Goal: Task Accomplishment & Management: Complete application form

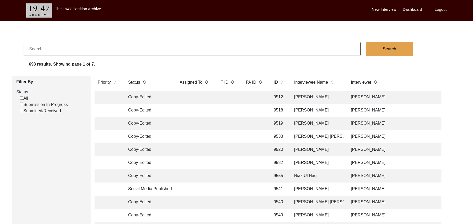
click at [22, 104] on input "Submission In Progress" at bounding box center [21, 104] width 3 height 3
checkbox input "false"
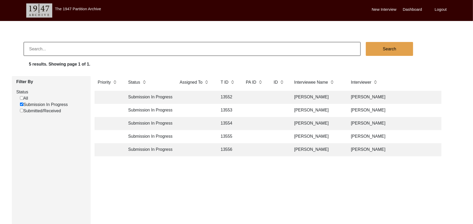
click at [226, 95] on td "13552" at bounding box center [227, 97] width 21 height 13
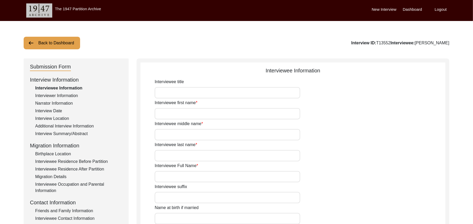
type input "Mr"
type input "[DEMOGRAPHIC_DATA]"
type input "[PERSON_NAME]"
type input "N/A"
type input "[PERSON_NAME]"
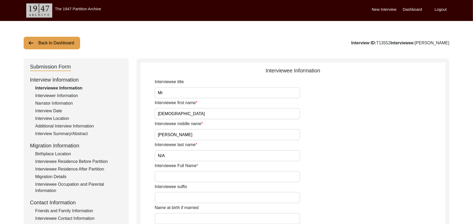
type input "N/A"
type input "[PERSON_NAME]"
type input "[DATE]"
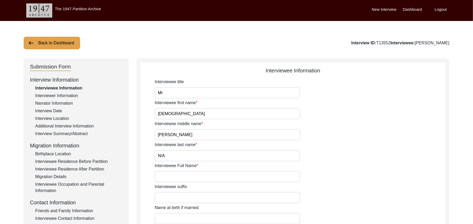
type input "86 Years"
type input "[DEMOGRAPHIC_DATA]"
type input "N/A"
type textarea "N/A"
type input "Punjabi"
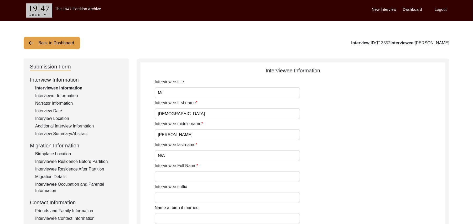
type input "Malwai"
type input "[DEMOGRAPHIC_DATA]"
type input "Rajput"
click at [62, 176] on div "Migration Details" at bounding box center [78, 177] width 87 height 6
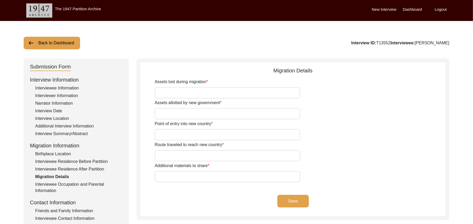
type input "Land, Home, Animals"
type input "Land , Home"
type input "Wagah"
type input "Add"
type input "N/A"
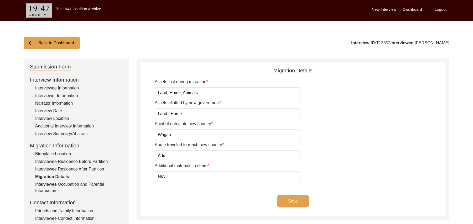
click at [172, 137] on input "Wagah" at bounding box center [227, 134] width 145 height 11
click at [170, 156] on input "Add" at bounding box center [227, 155] width 145 height 11
type input "A"
click at [175, 156] on input "Ludhiana, Bootan," at bounding box center [227, 155] width 145 height 11
click at [192, 156] on input "Ludhiana, Bootan," at bounding box center [227, 155] width 145 height 11
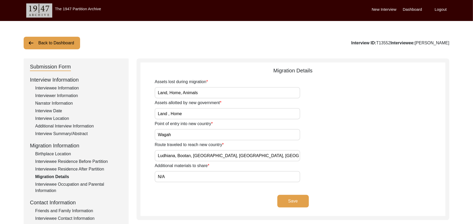
type input "Ludhiana, Bootan, [GEOGRAPHIC_DATA], [GEOGRAPHIC_DATA], [GEOGRAPHIC_DATA], [GEO…"
click at [286, 198] on button "Save" at bounding box center [293, 201] width 32 height 13
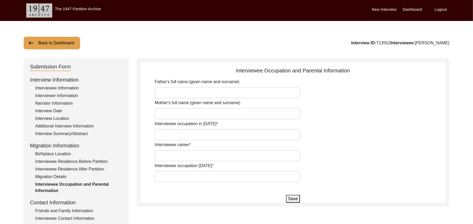
type input "[PERSON_NAME]"
type input "Hurmat Bibi"
type input "House Boy"
type input "Govt servant"
type input "Farmer"
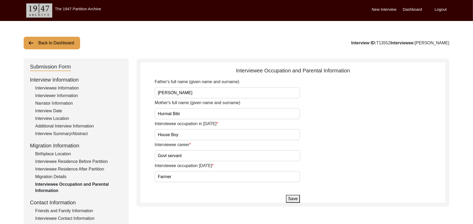
click at [79, 133] on div "Interview Summary/Abstract" at bounding box center [78, 134] width 87 height 6
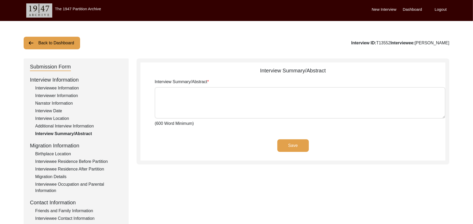
click at [165, 104] on textarea "Interview Summary/Abstract" at bounding box center [300, 103] width 291 height 32
paste textarea "Loremips Dolorsi Ametcons Adipisc Elitsedd Eiusmod Tem in Utlabor, Etdo Magnaa,…"
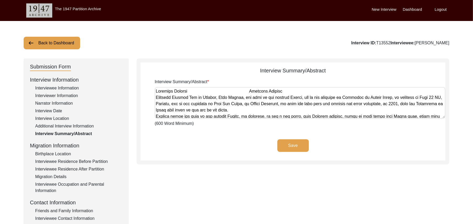
scroll to position [208, 0]
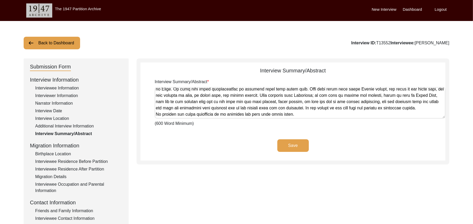
type textarea "Loremips Dolorsi Ametcons Adipisc Elitsedd Eiusmod Tem in Utlabor, Etdo Magnaa,…"
click at [296, 141] on button "Save" at bounding box center [293, 145] width 32 height 13
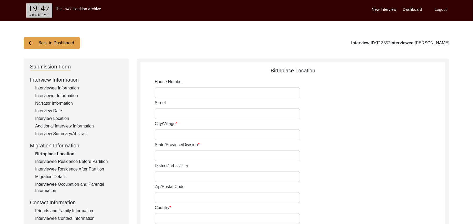
type input "N/A"
type input "Lahara"
type input "[GEOGRAPHIC_DATA]"
type input "Ludhiana/ [GEOGRAPHIC_DATA]"
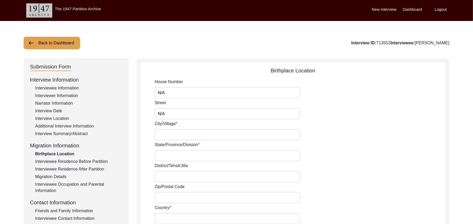
type input "141016"
type input "[GEOGRAPHIC_DATA]"
type input "Lahara"
type input "[GEOGRAPHIC_DATA], [GEOGRAPHIC_DATA], [GEOGRAPHIC_DATA]"
type input "N/A"
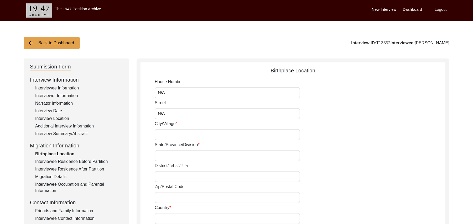
type input "N/A"
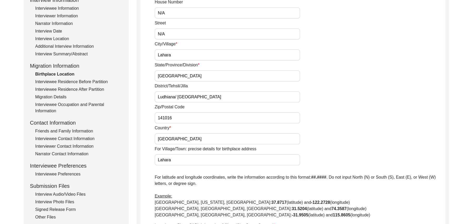
scroll to position [157, 0]
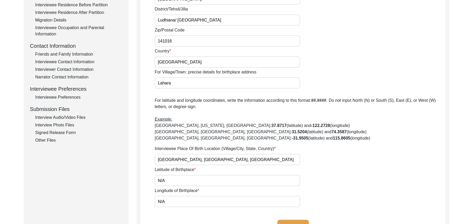
click at [68, 124] on div "Interview Photo Files" at bounding box center [78, 125] width 87 height 6
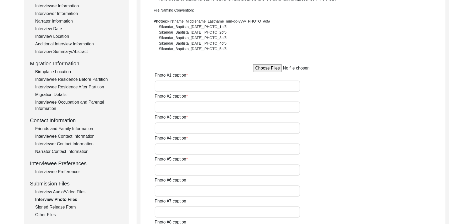
scroll to position [83, 0]
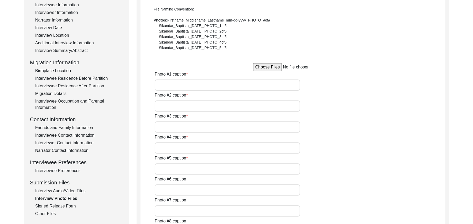
type input "[PERSON_NAME]"
type input "[PERSON_NAME] with [PERSON_NAME]"
type input "[PERSON_NAME]"
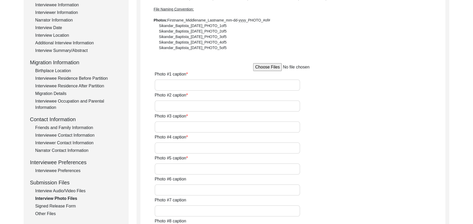
type input "N/A"
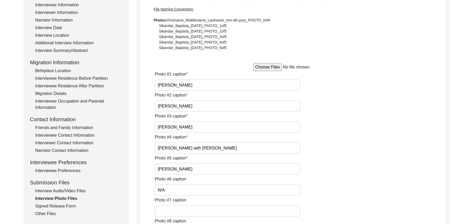
type input "N/A"
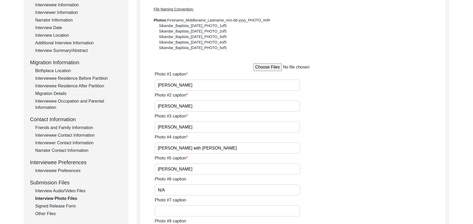
type input "N/A"
type textarea "N/A"
type input "N/A"
type input "JPG"
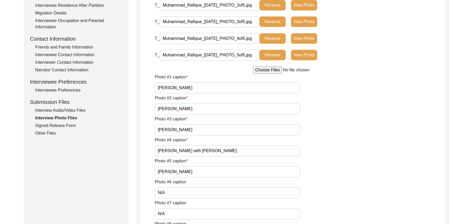
scroll to position [163, 0]
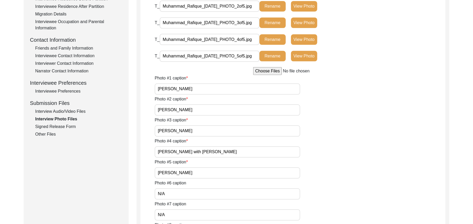
click at [71, 128] on div "Signed Release Form" at bounding box center [78, 127] width 87 height 6
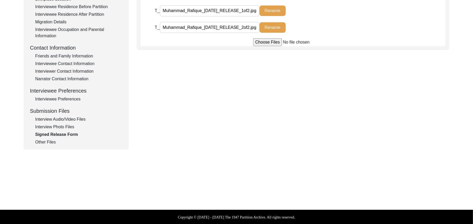
click at [46, 140] on div "Other Files" at bounding box center [78, 142] width 87 height 6
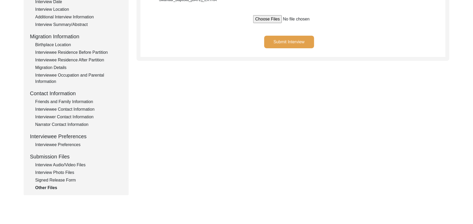
scroll to position [64, 0]
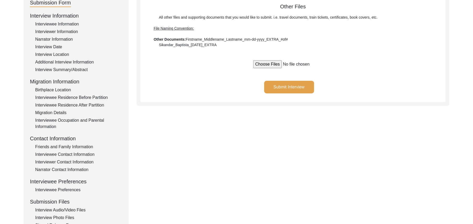
click at [307, 83] on button "Submit Interview" at bounding box center [289, 87] width 50 height 13
click at [80, 146] on div "Friends and Family Information" at bounding box center [78, 147] width 87 height 6
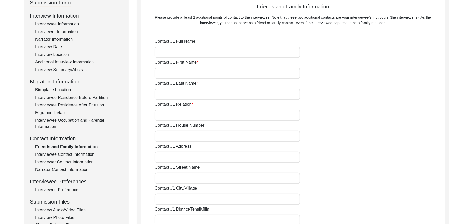
click at [167, 56] on input "Contact #1 Full Name" at bounding box center [227, 52] width 145 height 11
type input "[PERSON_NAME]"
click at [167, 71] on input "Contact #1 First Name" at bounding box center [227, 73] width 145 height 11
type input "[PERSON_NAME]"
click at [168, 94] on input "Contact #1 Last Name" at bounding box center [227, 94] width 145 height 11
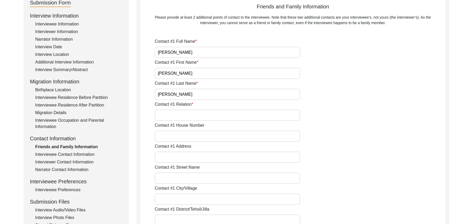
type input "[PERSON_NAME]"
click at [168, 112] on input "Contact #1 Relation" at bounding box center [227, 115] width 145 height 11
type input "Family friend"
click at [166, 136] on input "Contact #1 House Number" at bounding box center [227, 136] width 145 height 11
type input "N/A"
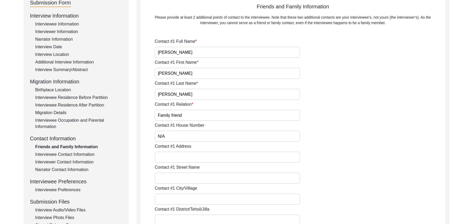
click at [170, 156] on input "Contact #1 Address" at bounding box center [227, 157] width 145 height 11
type input "Chak 91JB"
click at [184, 180] on input "Contact #1 Street Name" at bounding box center [227, 178] width 145 height 11
paste input "N/A"
type input "N/A"
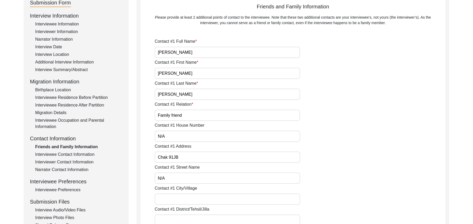
click at [182, 199] on input "Contact #1 City/Village" at bounding box center [227, 199] width 145 height 11
type input "Chak 91Jb"
click at [188, 221] on input "Contact #1 District/Tehsil/Jilla" at bounding box center [227, 220] width 145 height 11
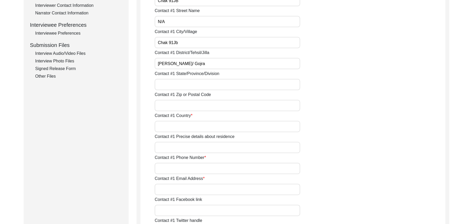
scroll to position [238, 0]
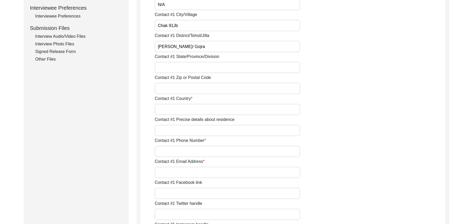
type input "[PERSON_NAME]/ Gojra"
click at [197, 70] on input "Contact #1 State/Province/Division" at bounding box center [227, 67] width 145 height 11
type input "[GEOGRAPHIC_DATA]"
click at [200, 89] on input "Contact #1 Zip or Postal Code" at bounding box center [227, 88] width 145 height 11
type input "36051"
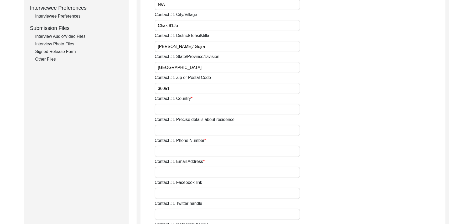
click at [196, 108] on input "Contact #1 Country" at bounding box center [227, 109] width 145 height 11
type input "[GEOGRAPHIC_DATA]"
click at [190, 130] on input "Contact #1 Precise details about residence" at bounding box center [227, 130] width 145 height 11
type input "Chak 91Jb"
click at [194, 149] on input "Contact #1 Phone Number" at bounding box center [227, 151] width 145 height 11
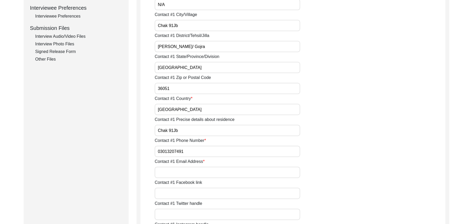
type input "03013207491"
click at [195, 170] on input "Contact #1 Email Address" at bounding box center [227, 172] width 145 height 11
paste input "N/A"
type input "N/A"
click at [189, 193] on input "Contact #1 Facebook link" at bounding box center [227, 193] width 145 height 11
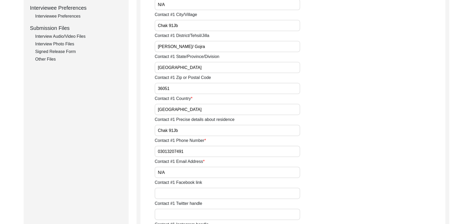
paste input "N/A"
type input "N/A"
click at [182, 213] on input "Contact #1 Twitter handle" at bounding box center [227, 214] width 145 height 11
paste input "N/A"
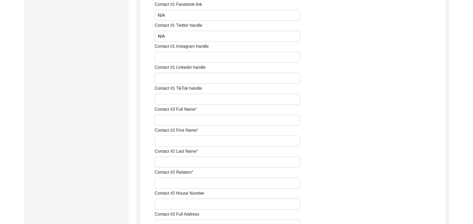
scroll to position [444, 0]
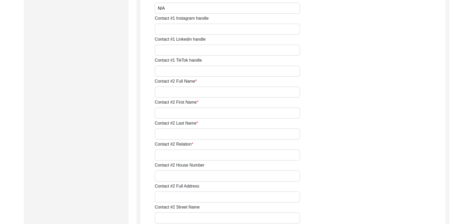
type input "N/A"
click at [239, 28] on input "Contact #1 Instagram handle" at bounding box center [227, 29] width 145 height 11
paste input "N/A"
type input "N/A"
click at [218, 49] on input "Contact #1 Linkedin handle" at bounding box center [227, 50] width 145 height 11
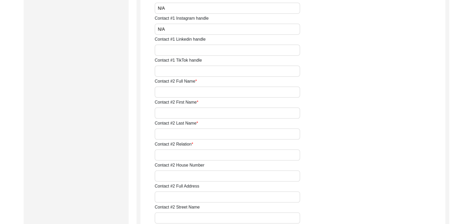
paste input "N/A"
type input "N/A"
click at [208, 70] on input "Contact #1 TikTok handle" at bounding box center [227, 71] width 145 height 11
paste input "N/A"
type input "N/A"
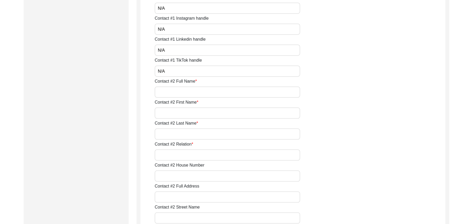
click at [198, 90] on input "Contact #2 Full Name" at bounding box center [227, 92] width 145 height 11
click at [183, 92] on input "[PERSON_NAME]" at bounding box center [227, 92] width 145 height 11
type input "[PERSON_NAME]"
click at [181, 112] on input "Contact #2 First Name" at bounding box center [227, 113] width 145 height 11
type input "[DEMOGRAPHIC_DATA]"
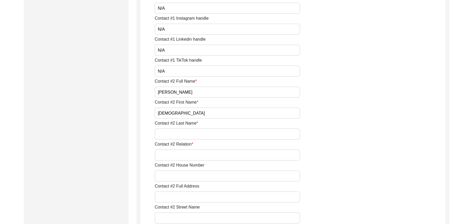
click at [179, 134] on input "Contact #2 Last Name" at bounding box center [227, 134] width 145 height 11
type input "[PERSON_NAME]"
click at [180, 155] on input "Contact #2 Relation" at bounding box center [227, 155] width 145 height 11
type input "FF"
click at [182, 175] on input "Contact #2 House Number" at bounding box center [227, 176] width 145 height 11
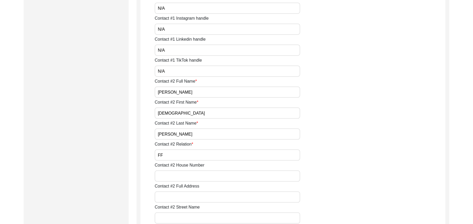
paste input "N/A"
type input "N/A"
click at [167, 154] on input "FF" at bounding box center [227, 155] width 145 height 11
type input "F"
type input "Family Friend"
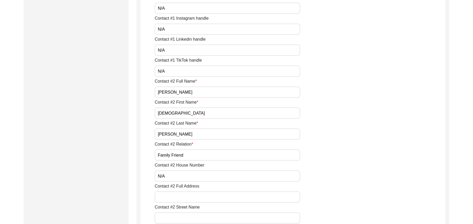
click at [175, 196] on input "Contact #2 Full Address" at bounding box center [227, 197] width 145 height 11
type input "Chak 91Jb"
click at [184, 221] on input "Contact #2 Street Name" at bounding box center [227, 218] width 145 height 11
paste input "N/A"
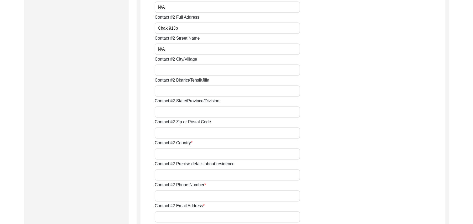
scroll to position [641, 0]
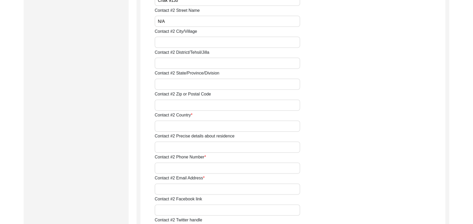
type input "N/A"
click at [206, 45] on input "Contact #2 City/Village" at bounding box center [227, 42] width 145 height 11
type input "Chak 91Jb"
click at [202, 62] on input "Contact #2 District/Tehsil/Jilla" at bounding box center [227, 63] width 145 height 11
type input "[PERSON_NAME]/ Gojra"
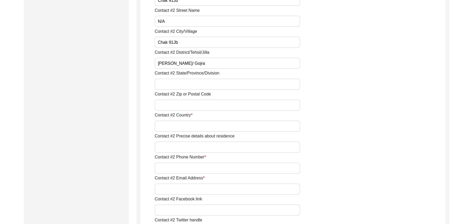
click at [198, 81] on input "Contact #2 State/Province/Division" at bounding box center [227, 84] width 145 height 11
type input "[GEOGRAPHIC_DATA]"
click at [203, 101] on input "Contact #2 Zip or Postal Code" at bounding box center [227, 105] width 145 height 11
type input "36051"
click at [203, 124] on input "Contact #2 Country" at bounding box center [227, 126] width 145 height 11
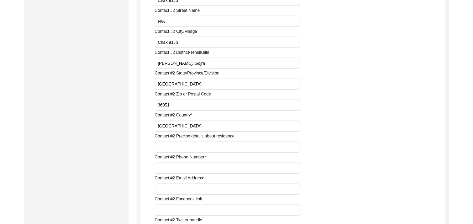
type input "[GEOGRAPHIC_DATA]"
click at [194, 146] on input "Contact #2 Precise details about residence" at bounding box center [227, 147] width 145 height 11
type input "Chak 91Jb"
click at [193, 168] on input "Contact #2 Phone Number" at bounding box center [227, 168] width 145 height 11
type input "0300-9153942"
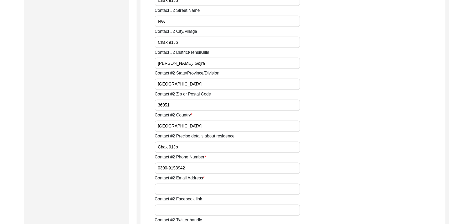
click at [194, 195] on input "Contact #2 Email Address" at bounding box center [227, 189] width 145 height 11
paste input "N/A"
type input "N/A"
click at [190, 209] on input "Contact #2 Facebook link" at bounding box center [227, 210] width 145 height 11
paste input "N/A"
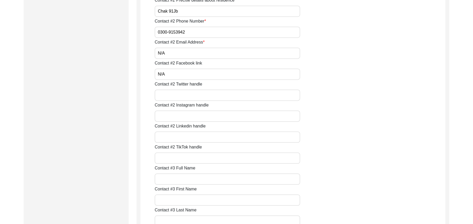
scroll to position [815, 0]
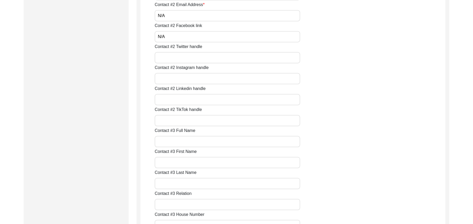
type input "N/A"
click at [208, 58] on input "Contact #2 Twitter handle" at bounding box center [227, 57] width 145 height 11
paste input "N/A"
type input "N/A"
click at [195, 80] on input "Contact #2 Instagram handle" at bounding box center [227, 78] width 145 height 11
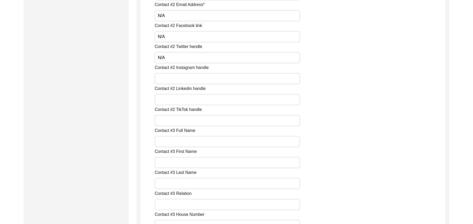
paste input "N/A"
type input "N/A"
click at [188, 100] on input "Contact #2 Linkedin handle" at bounding box center [227, 99] width 145 height 11
paste input "N/A"
type input "N/A"
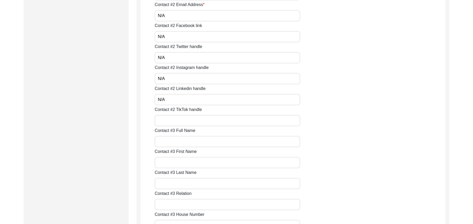
click at [187, 121] on input "Contact #2 TikTok handle" at bounding box center [227, 120] width 145 height 11
paste input "N/A"
type input "N/A"
click at [184, 142] on input "Contact #3 Full Name" at bounding box center [227, 141] width 145 height 11
paste input "N/A"
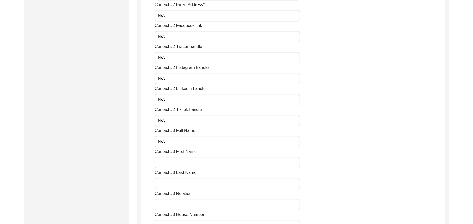
type input "N/A"
click at [185, 163] on input "Contact #3 First Name" at bounding box center [227, 162] width 145 height 11
paste input "N/A"
type input "N/A"
click at [186, 181] on input "Contact #3 Last Name" at bounding box center [227, 183] width 145 height 11
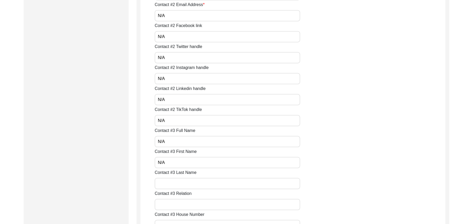
paste input "N/A"
type input "N/A"
click at [184, 204] on input "Contact #3 Relation" at bounding box center [227, 204] width 145 height 11
paste input "N/A"
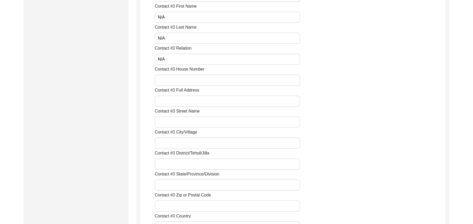
scroll to position [984, 0]
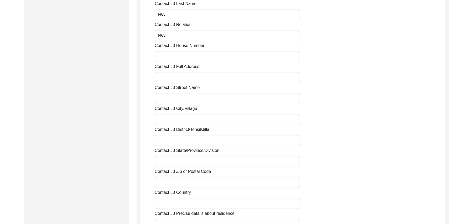
type input "N/A"
click at [197, 59] on input "Contact #3 House Number" at bounding box center [227, 56] width 145 height 11
paste input "N/A"
type input "N/A"
click at [190, 78] on input "Contact #3 Full Address" at bounding box center [227, 77] width 145 height 11
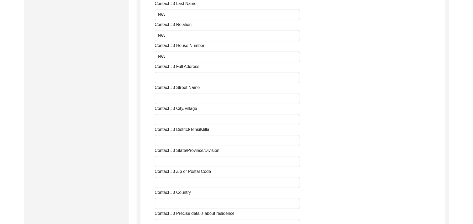
paste input "N/A"
type input "N/A"
click at [186, 100] on input "Contact #3 Street Name" at bounding box center [227, 98] width 145 height 11
paste input "N/A"
type input "N/A"
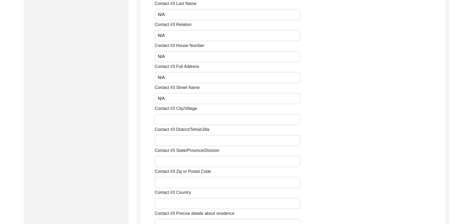
click at [186, 120] on input "Contact #3 City/Village" at bounding box center [227, 119] width 145 height 11
paste input "N/A"
type input "N/A"
click at [183, 142] on input "Contact #3 District/Tehsil/Jilla" at bounding box center [227, 140] width 145 height 11
paste input "N/A"
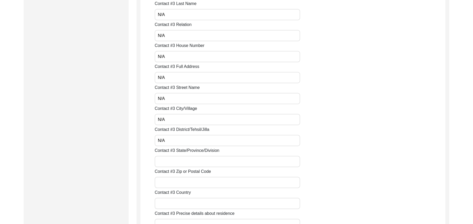
type input "N/A"
click at [182, 161] on input "Contact #3 State/Province/Division" at bounding box center [227, 161] width 145 height 11
paste input "N/A"
type input "N/A"
click at [183, 183] on input "Contact #3 Zip or Postal Code" at bounding box center [227, 182] width 145 height 11
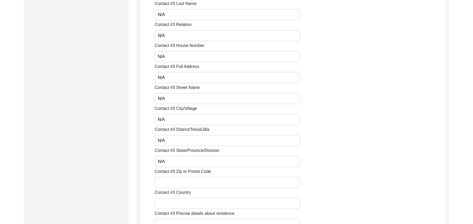
paste input "N/A"
type input "N/A"
click at [183, 203] on input "Contact #3 Country" at bounding box center [227, 203] width 145 height 11
paste input "N/A"
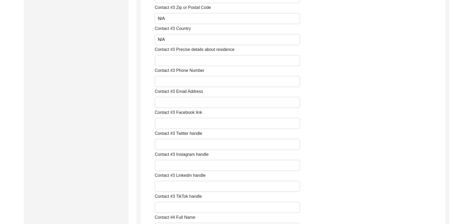
scroll to position [1157, 0]
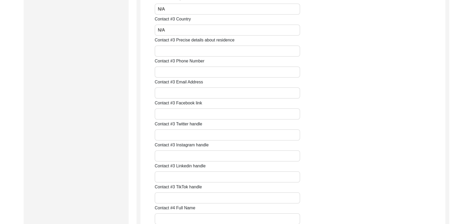
type input "N/A"
click at [158, 50] on input "Contact #3 Precise details about residence" at bounding box center [227, 50] width 145 height 11
paste input "N/A"
type input "N/A"
click at [160, 69] on input "Contact #3 Phone Number" at bounding box center [227, 71] width 145 height 11
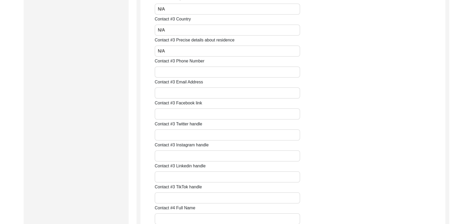
paste input "N/A"
type input "N/A"
click at [163, 93] on input "Contact #3 Email Address" at bounding box center [227, 92] width 145 height 11
paste input "N/A"
type input "N/A"
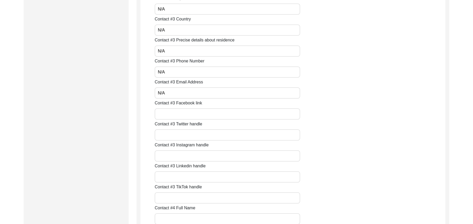
click at [165, 116] on input "Contact #3 Facebook link" at bounding box center [227, 113] width 145 height 11
paste input "N/A"
type input "N/A"
click at [174, 136] on input "Contact #3 Twitter handle" at bounding box center [227, 134] width 145 height 11
paste input "N/A"
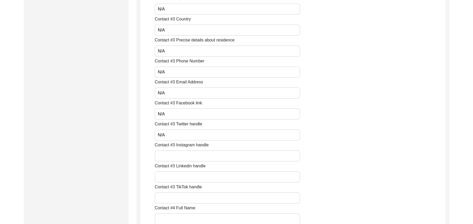
type input "N/A"
click at [175, 155] on input "Contact #3 Instagram handle" at bounding box center [227, 155] width 145 height 11
paste input "N/A"
type input "N/A"
click at [177, 174] on input "Contact #3 Linkedin handle" at bounding box center [227, 176] width 145 height 11
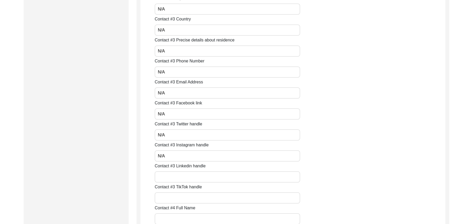
paste input "N/A"
type input "N/A"
click at [176, 195] on input "Contact #3 TikTok handle" at bounding box center [227, 197] width 145 height 11
paste input "N/A"
type input "N/A"
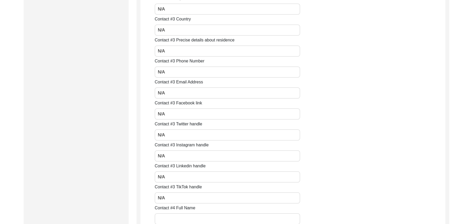
click at [178, 215] on input "Contact #4 Full Name" at bounding box center [227, 218] width 145 height 11
paste input "N/A"
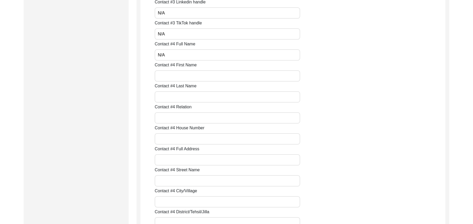
scroll to position [1350, 0]
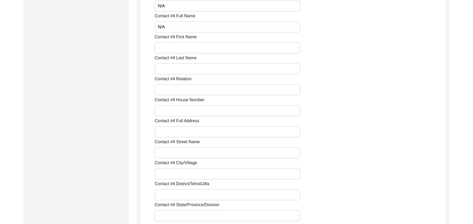
type input "N/A"
click at [160, 51] on input "Contact #4 First Name" at bounding box center [227, 47] width 145 height 11
paste input "N/A"
type input "N/A"
click at [163, 73] on input "Contact #4 Last Name" at bounding box center [227, 68] width 145 height 11
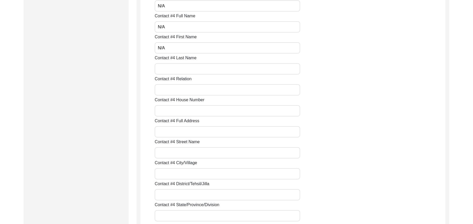
paste input "N/A"
type input "N/A"
click at [165, 90] on input "Contact #4 Relation" at bounding box center [227, 89] width 145 height 11
paste input "N/A"
type input "N/A"
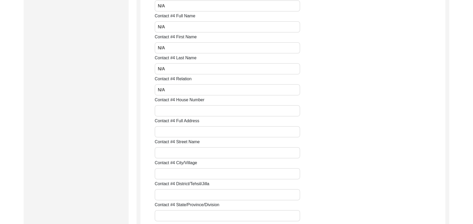
click at [167, 111] on input "Contact #4 House Number" at bounding box center [227, 110] width 145 height 11
paste input "N/A"
type input "N/A"
click at [168, 128] on input "Contact #4 Full Address" at bounding box center [227, 131] width 145 height 11
paste input "N/A"
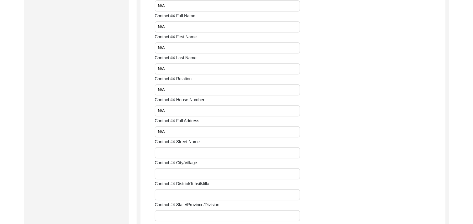
type input "N/A"
click at [169, 152] on input "Contact #4 Street Name" at bounding box center [227, 152] width 145 height 11
paste input "N/A"
type input "N/A"
click at [172, 173] on input "Contact #4 City/Village" at bounding box center [227, 173] width 145 height 11
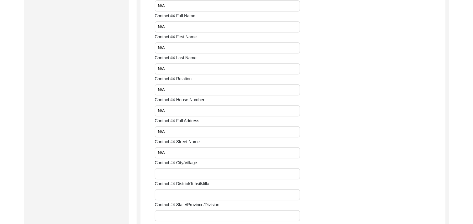
paste input "N/A"
type input "N/A"
click at [172, 195] on input "Contact #4 District/Tehsil/Jilla" at bounding box center [227, 194] width 145 height 11
paste input "N/A"
type input "N/A"
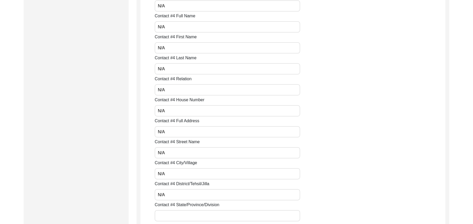
click at [173, 216] on input "Contact #4 State/Province/Division" at bounding box center [227, 215] width 145 height 11
paste input "N/A"
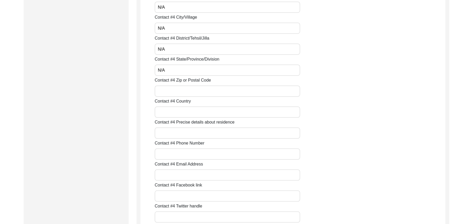
scroll to position [1533, 0]
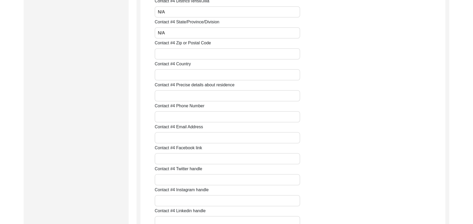
type input "N/A"
click at [195, 53] on input "Contact #4 Zip or Postal Code" at bounding box center [227, 53] width 145 height 11
paste input "N/A"
type input "N/A"
click at [187, 75] on input "Contact #4 Country" at bounding box center [227, 74] width 145 height 11
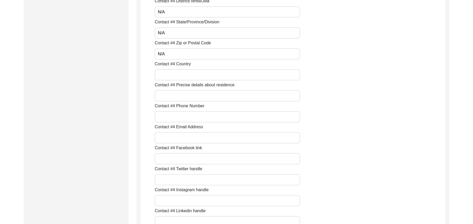
paste input "N/A"
type input "N/A"
click at [182, 98] on input "Contact #4 Precise details about residence" at bounding box center [227, 95] width 145 height 11
paste input "N/A"
type input "N/A"
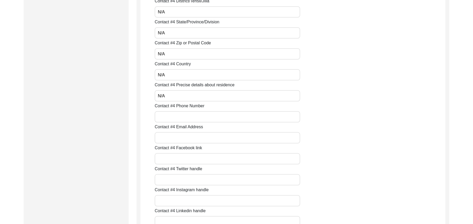
click at [180, 117] on input "Contact #4 Phone Number" at bounding box center [227, 116] width 145 height 11
paste input "N/A"
type input "N/A"
click at [181, 137] on input "Contact #4 Email Address" at bounding box center [227, 137] width 145 height 11
paste input "N/A"
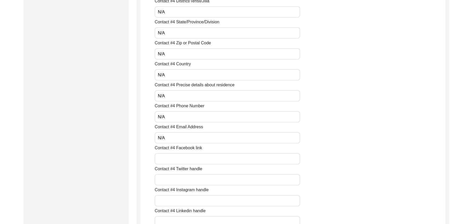
type input "N/A"
click at [174, 161] on input "Contact #4 Facebook link" at bounding box center [227, 158] width 145 height 11
paste input "N/A"
type input "N/A"
click at [170, 182] on input "Contact #4 Twitter handle" at bounding box center [227, 179] width 145 height 11
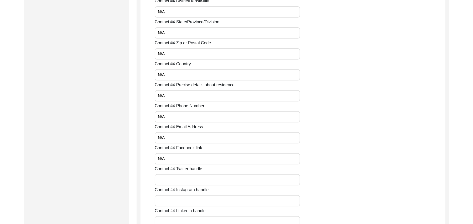
paste input "N/A"
type input "N/A"
click at [172, 197] on input "Contact #4 Instagram handle" at bounding box center [227, 200] width 145 height 11
paste input "N/A"
type input "N/A"
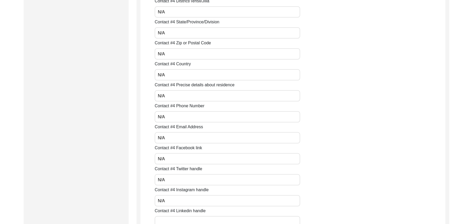
click at [172, 215] on div "Contact #4 Linkedin handle" at bounding box center [300, 218] width 291 height 20
click at [173, 219] on input "Contact #4 Linkedin handle" at bounding box center [227, 221] width 145 height 11
paste input "N/A"
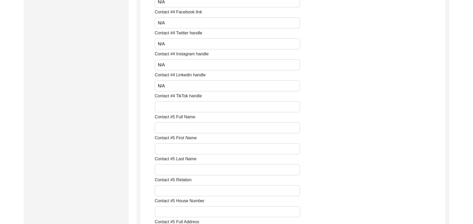
scroll to position [1725, 0]
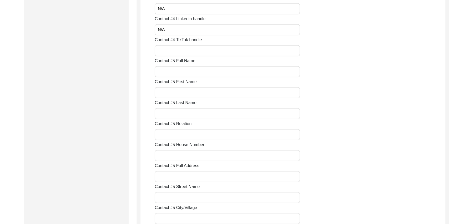
type input "N/A"
click at [184, 54] on input "Contact #4 TikTok handle" at bounding box center [227, 50] width 145 height 11
paste input "N/A"
type input "N/A"
click at [180, 75] on input "Contact #5 Full Name" at bounding box center [227, 71] width 145 height 11
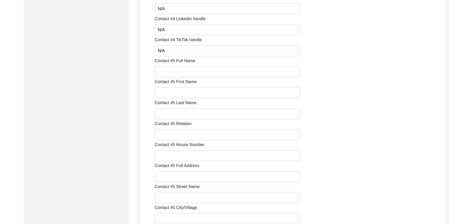
paste input "N/A"
type input "N/A"
click at [171, 96] on input "Contact #5 First Name" at bounding box center [227, 92] width 145 height 11
paste input "N/A"
type input "N/A"
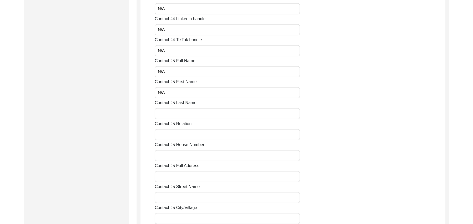
click at [171, 113] on input "Contact #5 Last Name" at bounding box center [227, 113] width 145 height 11
paste input "N/A"
type input "N/A"
click at [170, 135] on input "Contact #5 Relation" at bounding box center [227, 134] width 145 height 11
paste input "N/A"
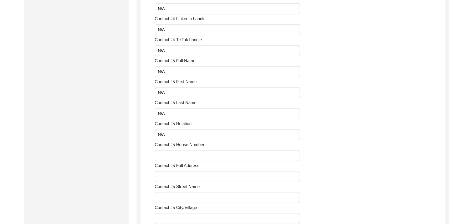
type input "N/A"
click at [171, 155] on input "Contact #5 House Number" at bounding box center [227, 155] width 145 height 11
paste input "N/A"
type input "N/A"
click at [171, 174] on input "Contact #5 Full Address" at bounding box center [227, 176] width 145 height 11
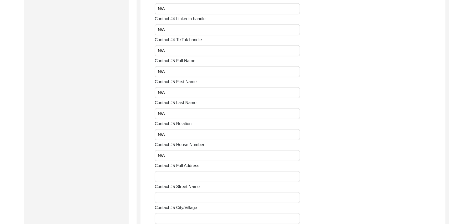
paste input "N/A"
type input "N/A"
click at [170, 196] on input "Contact #5 Street Name" at bounding box center [227, 197] width 145 height 11
paste input "N/A"
type input "N/A"
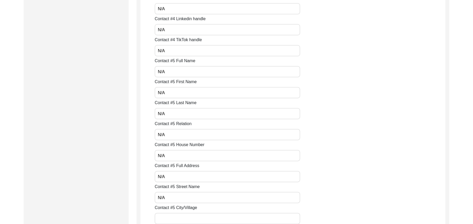
click at [172, 219] on input "Contact #5 City/Village" at bounding box center [227, 218] width 145 height 11
paste input "N/A"
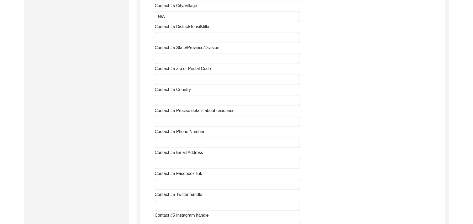
scroll to position [1936, 0]
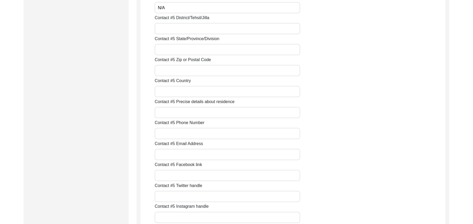
type input "N/A"
click at [174, 27] on input "Contact #5 District/Tehsil/Jilla" at bounding box center [227, 28] width 145 height 11
paste input "N/A"
type input "N/A"
click at [169, 50] on input "Contact #5 State/Province/Division" at bounding box center [227, 49] width 145 height 11
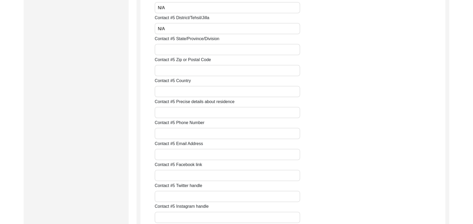
paste input "N/A"
type input "N/A"
click at [169, 71] on input "Contact #5 Zip or Postal Code" at bounding box center [227, 70] width 145 height 11
paste input "N/A"
type input "N/A"
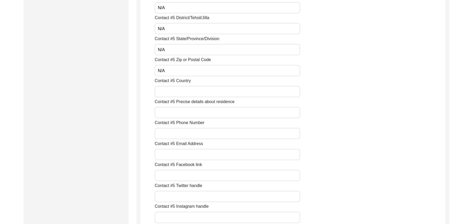
click at [177, 94] on input "Contact #5 Country" at bounding box center [227, 91] width 145 height 11
paste input "N/A"
type input "N/A"
click at [181, 115] on input "Contact #5 Precise details about residence" at bounding box center [227, 112] width 145 height 11
paste input "N/A"
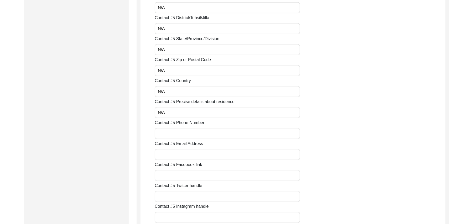
type input "N/A"
click at [184, 135] on input "Contact #5 Phone Number" at bounding box center [227, 133] width 145 height 11
paste input "N/A"
type input "N/A"
click at [185, 155] on input "Contact #5 Email Address" at bounding box center [227, 154] width 145 height 11
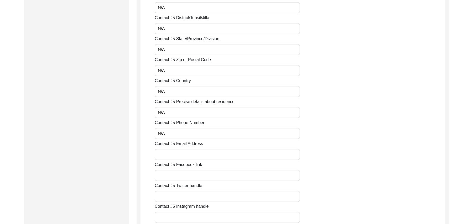
paste input "N/A"
type input "N/A"
click at [182, 178] on input "Contact #5 Facebook link" at bounding box center [227, 175] width 145 height 11
paste input "N/A"
type input "N/A"
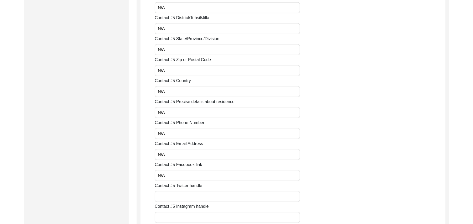
click at [180, 199] on input "Contact #5 Twitter handle" at bounding box center [227, 196] width 145 height 11
paste input "N/A"
type input "N/A"
click at [179, 218] on input "Contact #5 Instagram handle" at bounding box center [227, 217] width 145 height 11
paste input "N/A"
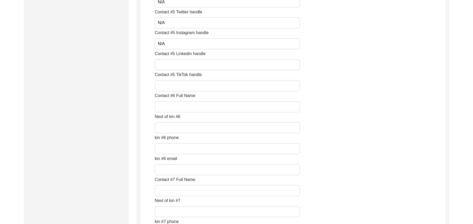
scroll to position [2119, 0]
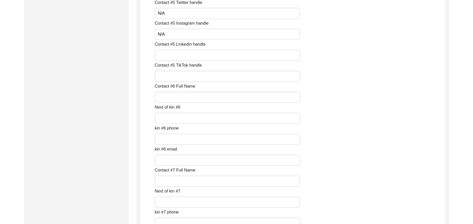
type input "N/A"
click at [181, 57] on input "Contact #5 Linkedin handle" at bounding box center [227, 55] width 145 height 11
paste input "N/A"
type input "N/A"
click at [176, 76] on input "Contact #5 TikTok handle" at bounding box center [227, 76] width 145 height 11
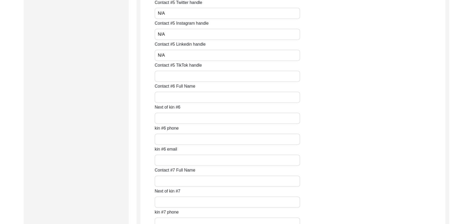
paste input "N/A"
type input "N/A"
click at [173, 99] on input "Contact #6 Full Name" at bounding box center [227, 97] width 145 height 11
paste input "N/A"
type input "N/A"
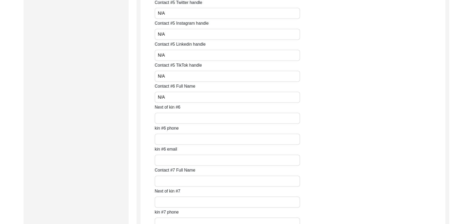
click at [174, 117] on input "Next of kin #6" at bounding box center [227, 118] width 145 height 11
paste input "N/A"
type input "N/A"
click at [174, 139] on input "kin #6 phone" at bounding box center [227, 139] width 145 height 11
paste input "N/A"
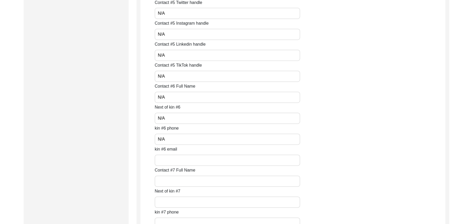
type input "N/A"
click at [175, 158] on input "kin #6 email" at bounding box center [227, 160] width 145 height 11
paste input "N/A"
type input "N/A"
click at [177, 176] on input "Contact #7 Full Name" at bounding box center [227, 181] width 145 height 11
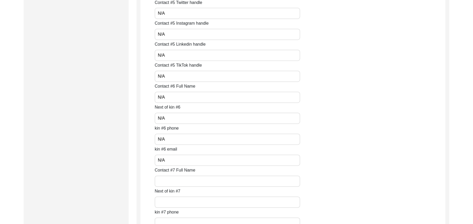
paste input "N/A"
type input "N/A"
click at [172, 206] on input "Next of kin #7" at bounding box center [227, 202] width 145 height 11
paste input "N/A"
type input "N/A"
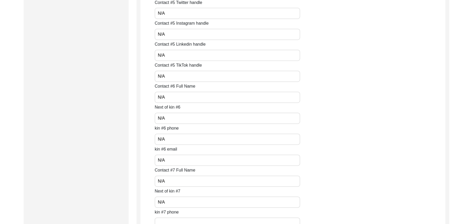
click at [177, 221] on input "kin #7 phone" at bounding box center [227, 223] width 145 height 11
paste input "N/A"
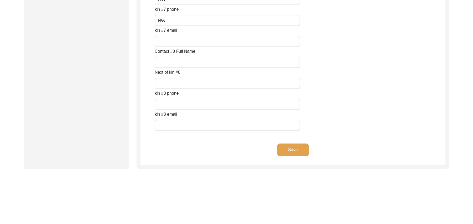
scroll to position [2336, 0]
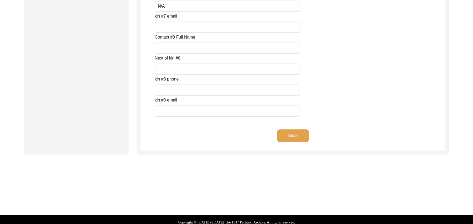
type input "N/A"
click at [180, 28] on input "kin #7 email" at bounding box center [227, 27] width 145 height 11
paste input "N/A"
type input "N/A"
click at [174, 49] on input "Contact #8 Full Name" at bounding box center [227, 48] width 145 height 11
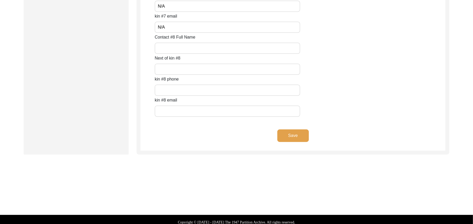
paste input "N/A"
type input "N/A"
click at [176, 71] on input "Next of kin #8" at bounding box center [227, 69] width 145 height 11
paste input "N/A"
type input "N/A"
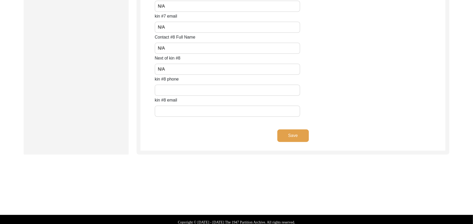
click at [175, 89] on input "text" at bounding box center [227, 90] width 145 height 11
paste input "N/A"
type input "N/A"
click at [173, 107] on input "text" at bounding box center [227, 111] width 145 height 11
paste input "N/A"
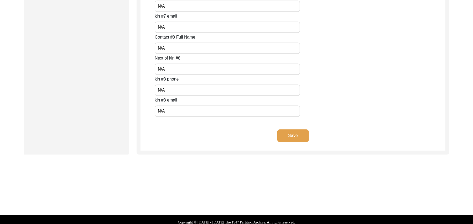
type input "N/A"
click at [291, 134] on button "Save" at bounding box center [293, 135] width 32 height 13
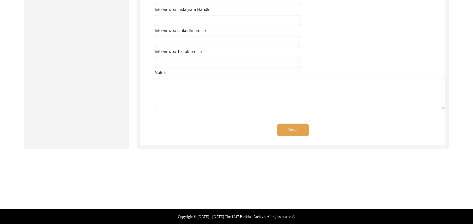
scroll to position [442, 0]
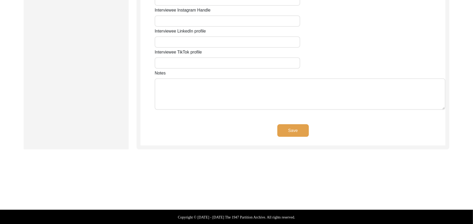
type input "N/A"
type input "Chak 91 JB"
type input "[GEOGRAPHIC_DATA]"
type input "[PERSON_NAME]/ Gojra"
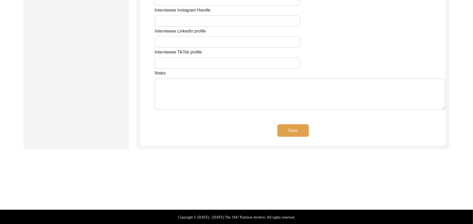
type input "Add"
type input "[GEOGRAPHIC_DATA]"
type input "Chak 91 JB / Railway Station Pakka [PERSON_NAME]"
type input "Chak 91 JB, [GEOGRAPHIC_DATA], [GEOGRAPHIC_DATA]"
type input "N/A"
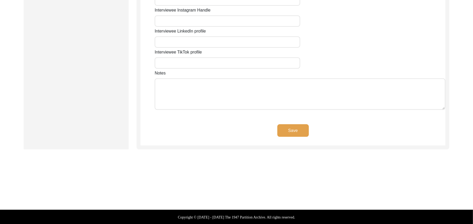
type input "N/A"
type input "add"
type input "N/A"
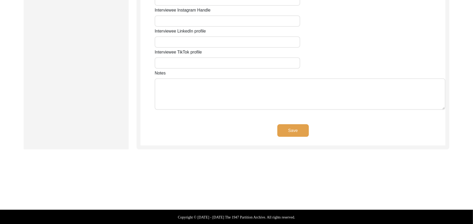
type input "N/A"
type textarea "N/A"
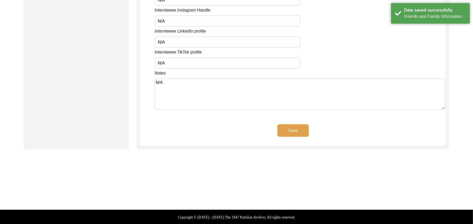
click at [293, 129] on button "Save" at bounding box center [293, 130] width 32 height 13
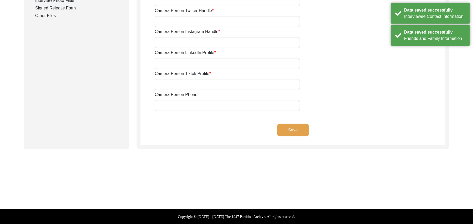
scroll to position [281, 0]
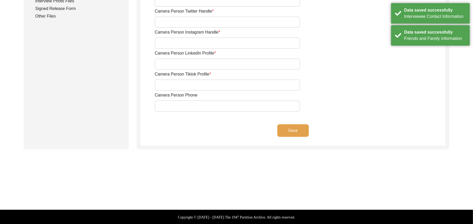
type input "03337682214"
type input "[EMAIL_ADDRESS][DOMAIN_NAME]"
type input "N/A"
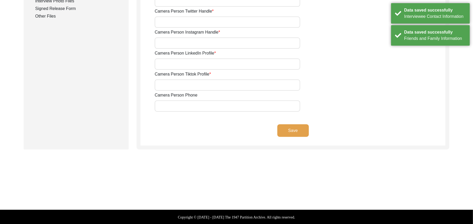
type input "N/A"
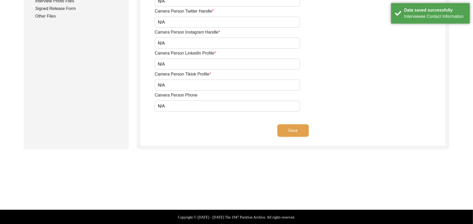
click at [293, 130] on button "Save" at bounding box center [293, 130] width 32 height 13
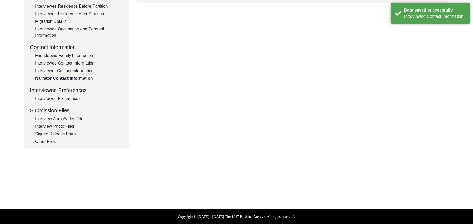
scroll to position [155, 0]
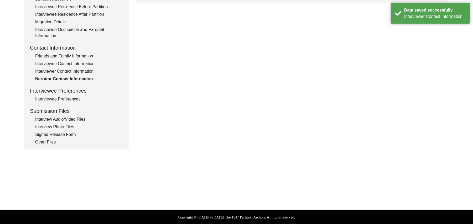
click at [48, 143] on div "Other Files" at bounding box center [78, 142] width 87 height 6
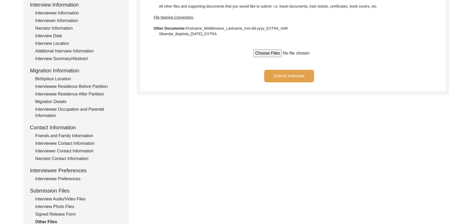
scroll to position [48, 0]
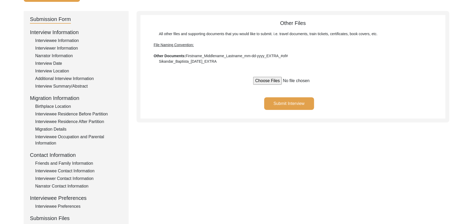
click at [307, 101] on button "Submit Interview" at bounding box center [289, 103] width 50 height 13
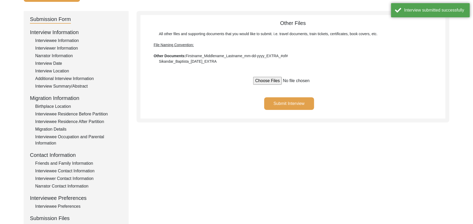
scroll to position [0, 0]
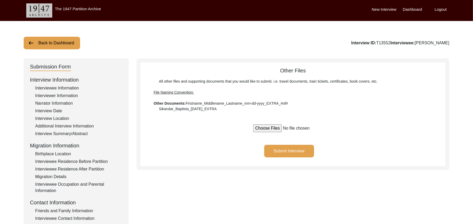
click at [71, 40] on button "Back to Dashboard" at bounding box center [52, 43] width 56 height 13
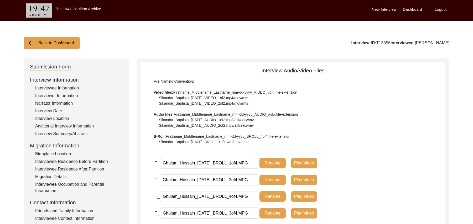
scroll to position [137, 0]
